Goal: Task Accomplishment & Management: Manage account settings

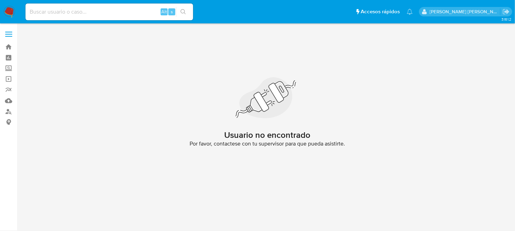
drag, startPoint x: 8, startPoint y: 10, endPoint x: 9, endPoint y: 23, distance: 12.6
click at [8, 10] on img at bounding box center [9, 12] width 12 height 12
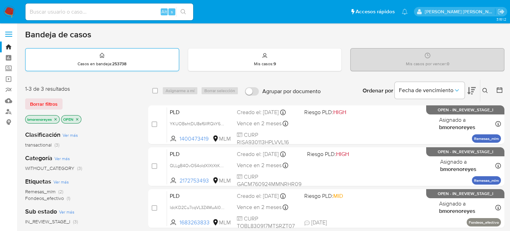
drag, startPoint x: 0, startPoint y: 0, endPoint x: 83, endPoint y: 52, distance: 98.5
click at [91, 64] on div "Bandeja de casos Casos en bandeja : 253738 Mis casos : 9 Mis casos por vencer :…" at bounding box center [264, 212] width 479 height 367
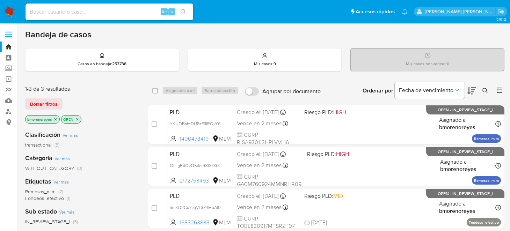
click at [67, 16] on div "Alt s" at bounding box center [109, 11] width 168 height 17
click at [90, 7] on input at bounding box center [109, 11] width 168 height 9
click at [94, 17] on div "Alt s" at bounding box center [109, 11] width 168 height 17
click at [91, 5] on div "Alt s" at bounding box center [109, 11] width 168 height 17
click at [92, 8] on input at bounding box center [109, 11] width 168 height 9
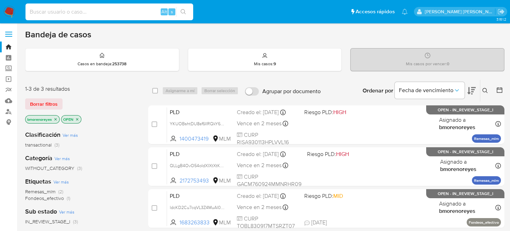
paste input "2172753493"
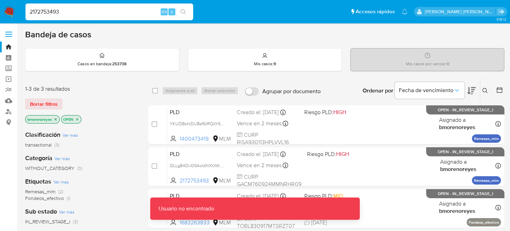
click at [85, 10] on input "2172753493" at bounding box center [109, 11] width 168 height 9
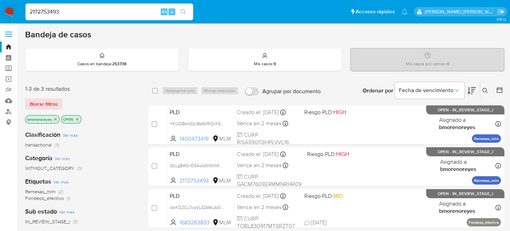
type input "2172753493"
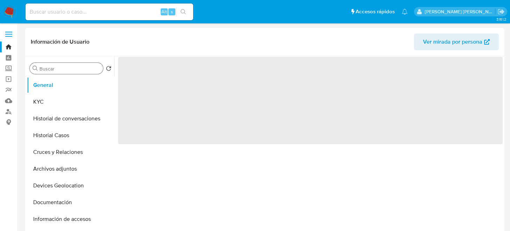
select select "10"
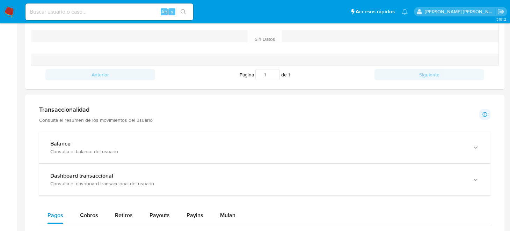
scroll to position [314, 0]
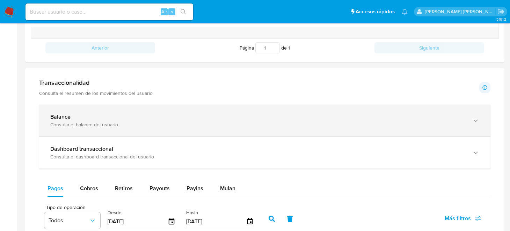
drag, startPoint x: 119, startPoint y: 130, endPoint x: 185, endPoint y: 127, distance: 66.4
click at [119, 130] on div "Balance Consulta el balance del usuario" at bounding box center [264, 121] width 451 height 32
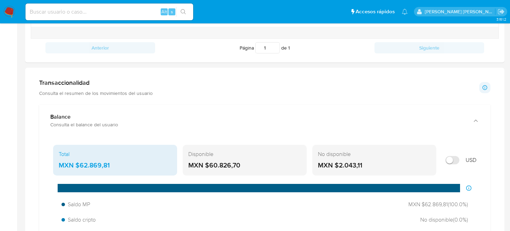
drag, startPoint x: 245, startPoint y: 165, endPoint x: 209, endPoint y: 167, distance: 35.6
click at [209, 167] on div "MXN $60.826,70" at bounding box center [244, 165] width 113 height 9
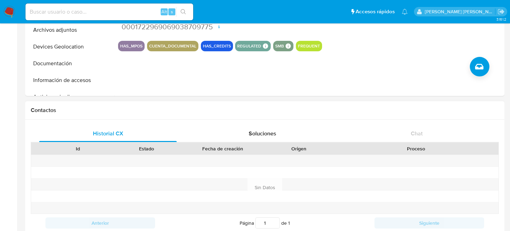
scroll to position [0, 0]
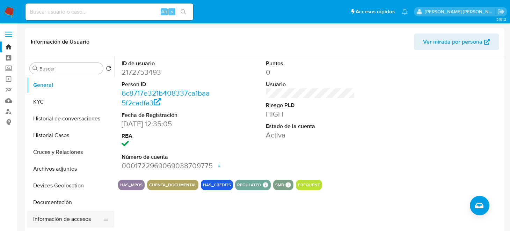
click at [59, 222] on button "Información de accesos" at bounding box center [68, 219] width 82 height 17
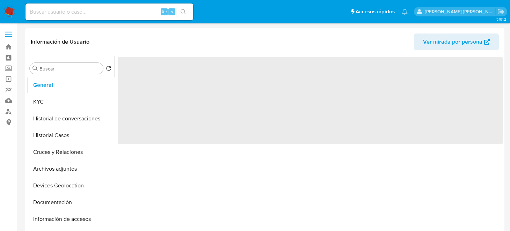
click at [42, 12] on input at bounding box center [109, 11] width 168 height 9
select select "10"
click at [13, 14] on img at bounding box center [9, 12] width 12 height 12
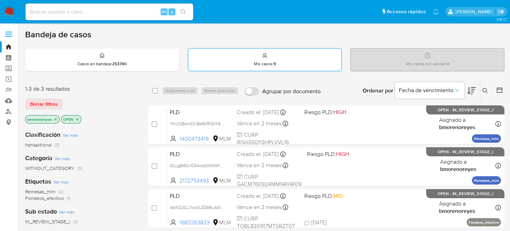
click at [274, 65] on strong "9" at bounding box center [274, 64] width 2 height 6
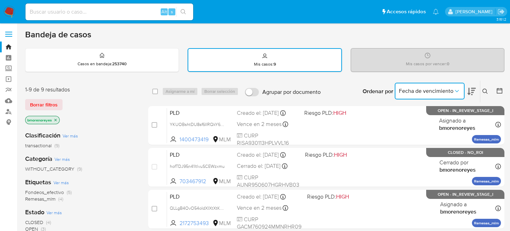
click at [448, 85] on button "Fecha de vencimiento" at bounding box center [429, 91] width 70 height 17
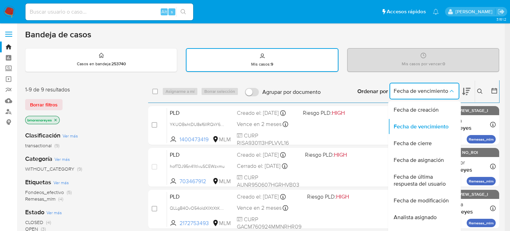
click at [482, 90] on icon at bounding box center [480, 92] width 6 height 6
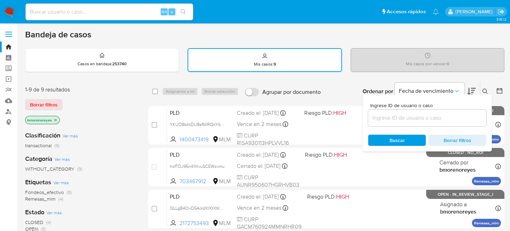
click at [400, 118] on input at bounding box center [427, 117] width 118 height 9
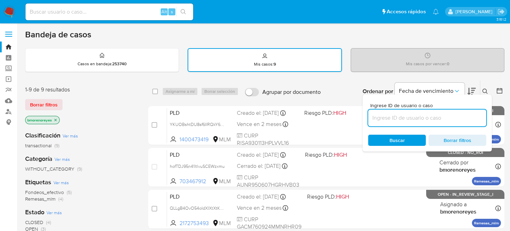
paste input "2333970296"
type input "2333970296"
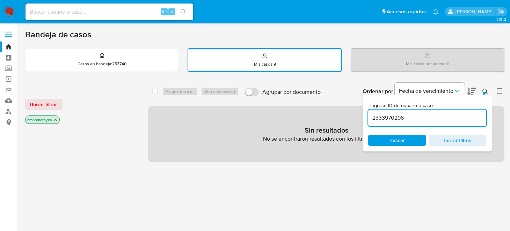
click at [449, 137] on span "Borrar filtros" at bounding box center [457, 140] width 48 height 10
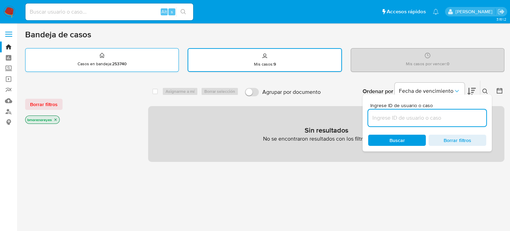
click at [104, 64] on p "Casos en bandeja : 253740" at bounding box center [101, 64] width 49 height 6
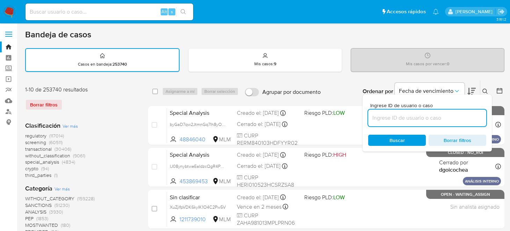
click at [414, 118] on input at bounding box center [427, 117] width 118 height 9
paste input "2333970296"
type input "2333970296"
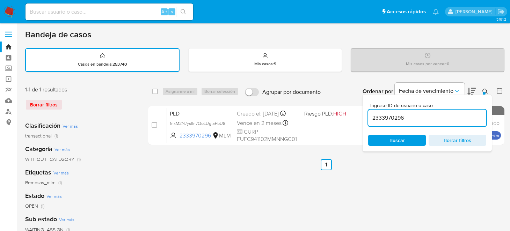
click at [416, 169] on ul "Anterior 1 Siguiente" at bounding box center [326, 164] width 356 height 11
click at [487, 89] on icon at bounding box center [485, 92] width 6 height 6
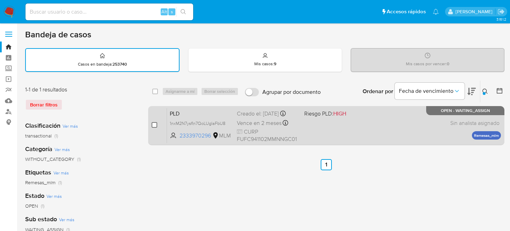
click at [155, 124] on input "checkbox" at bounding box center [155, 125] width 6 height 6
checkbox input "true"
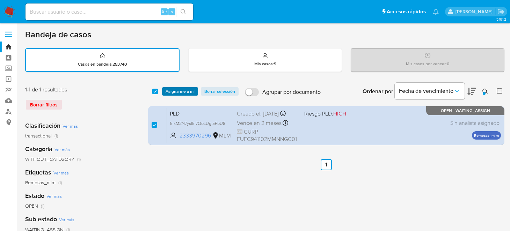
click at [177, 92] on span "Asignarme a mí" at bounding box center [179, 91] width 29 height 7
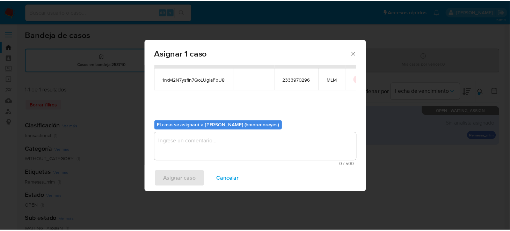
scroll to position [36, 0]
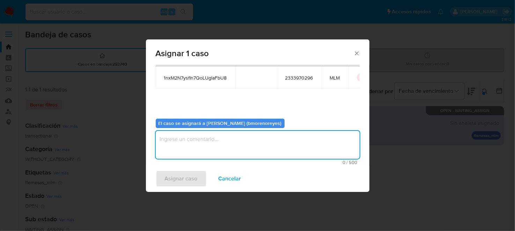
click at [202, 145] on textarea "assign-modal" at bounding box center [258, 145] width 204 height 28
type textarea "BMMR"
click at [189, 175] on span "Asignar caso" at bounding box center [181, 178] width 33 height 15
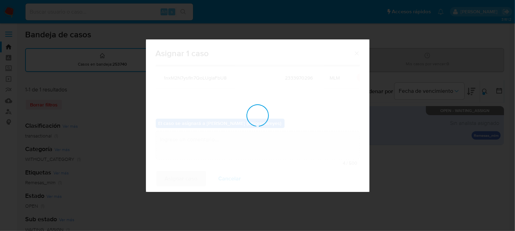
checkbox input "false"
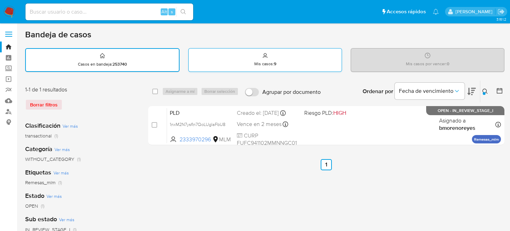
click at [209, 59] on div "Mis casos : 9" at bounding box center [265, 60] width 153 height 22
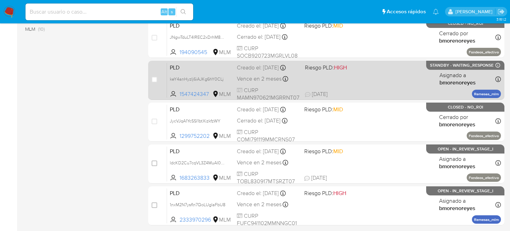
scroll to position [314, 0]
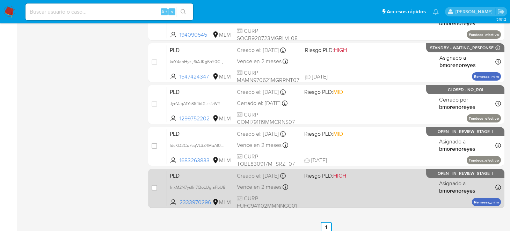
click at [327, 196] on div "PLD 1nxM2N7ysfIn7QoLUglaFbU8 2333970296 MLM Riesgo PLD: HIGH Creado el: 12/09/2…" at bounding box center [334, 188] width 334 height 35
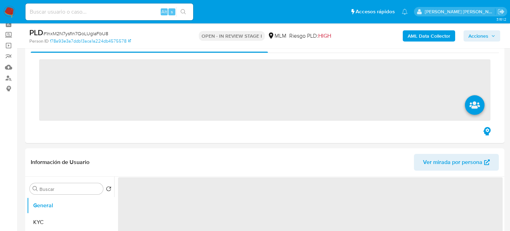
scroll to position [35, 0]
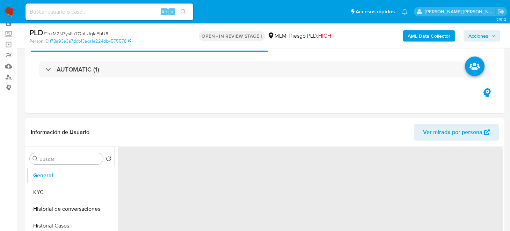
select select "10"
